Goal: Check status: Check status

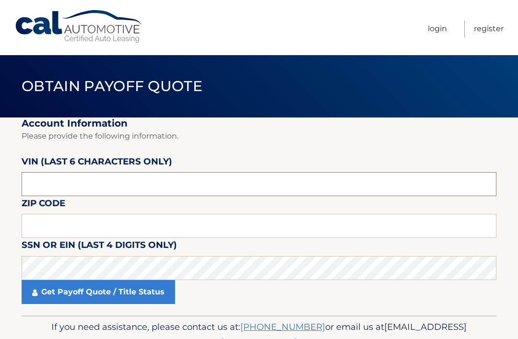
click at [164, 181] on input "text" at bounding box center [259, 184] width 475 height 24
type input "383822"
click at [191, 215] on input "text" at bounding box center [259, 226] width 475 height 24
click at [111, 293] on link "Get Payoff Quote / Title Status" at bounding box center [99, 292] width 154 height 24
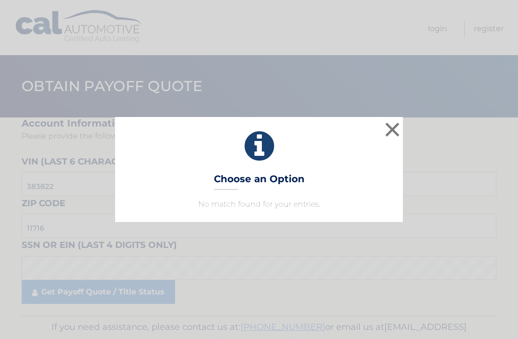
click at [402, 125] on button "×" at bounding box center [392, 129] width 19 height 19
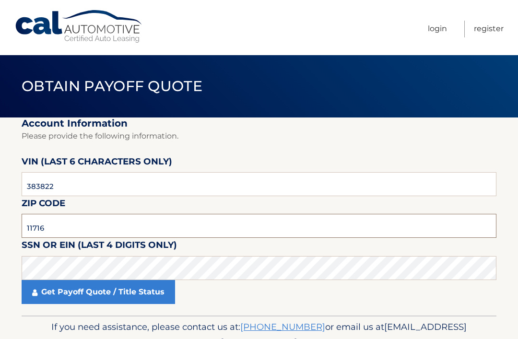
click at [104, 223] on input "11716" at bounding box center [259, 226] width 475 height 24
type input "11751"
click at [128, 293] on link "Get Payoff Quote / Title Status" at bounding box center [99, 292] width 154 height 24
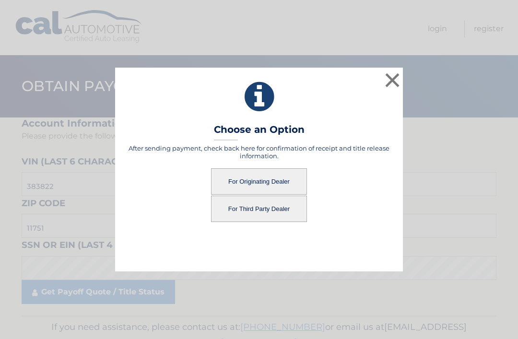
click at [277, 214] on button "For Third Party Dealer" at bounding box center [259, 209] width 96 height 26
click at [279, 206] on button "For Third Party Dealer" at bounding box center [259, 209] width 96 height 26
